Goal: Transaction & Acquisition: Purchase product/service

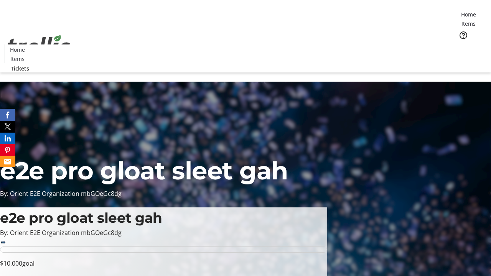
click at [462, 44] on span "Tickets" at bounding box center [471, 48] width 18 height 8
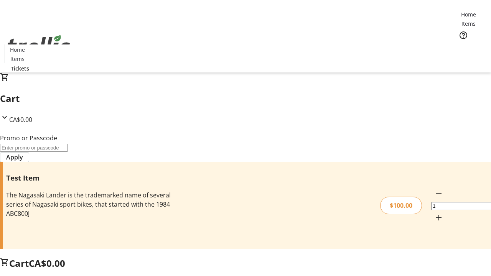
type input "PERCENT"
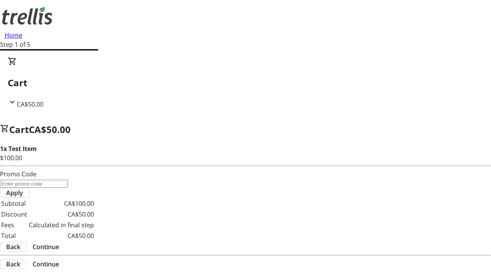
click at [59, 242] on span "Continue" at bounding box center [46, 246] width 26 height 9
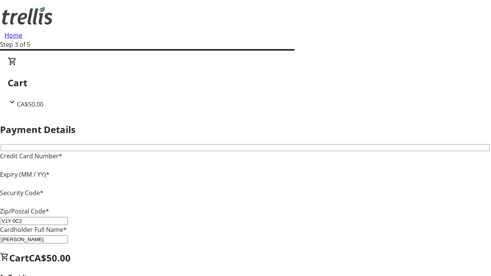
type input "V1Y 0C2"
